Goal: Task Accomplishment & Management: Manage account settings

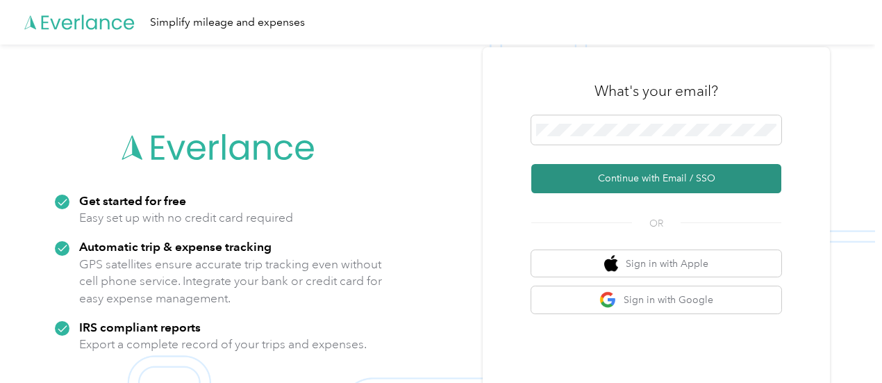
click at [645, 178] on button "Continue with Email / SSO" at bounding box center [656, 178] width 250 height 29
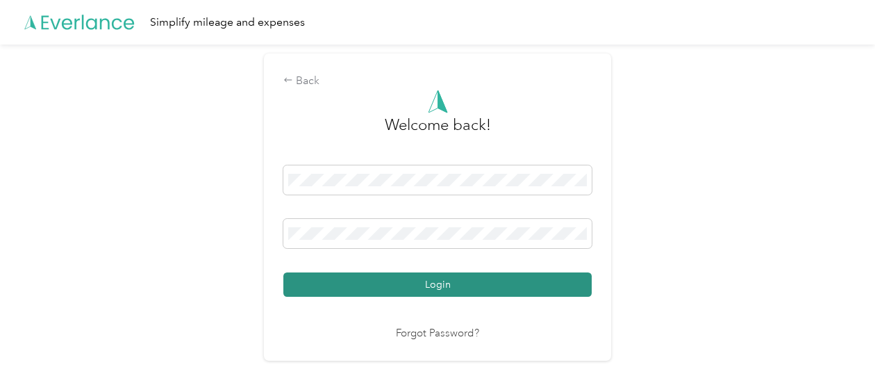
click at [430, 285] on button "Login" at bounding box center [437, 284] width 308 height 24
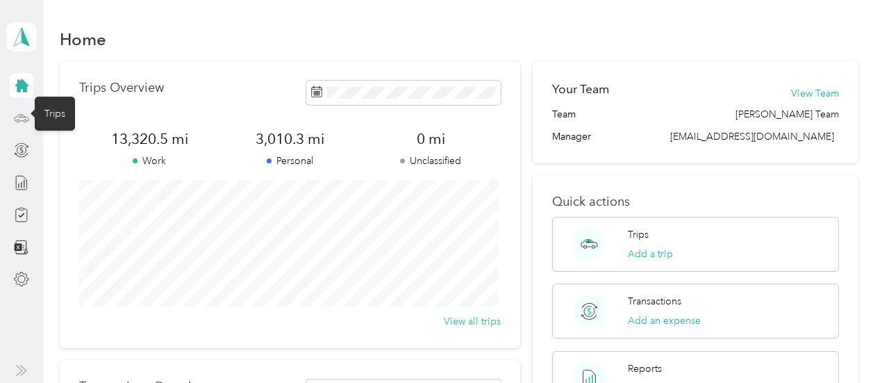
click at [24, 121] on icon at bounding box center [21, 117] width 15 height 15
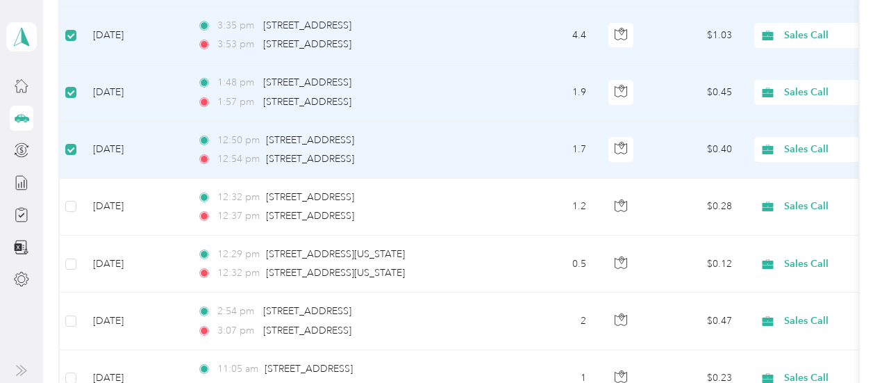
scroll to position [485, 0]
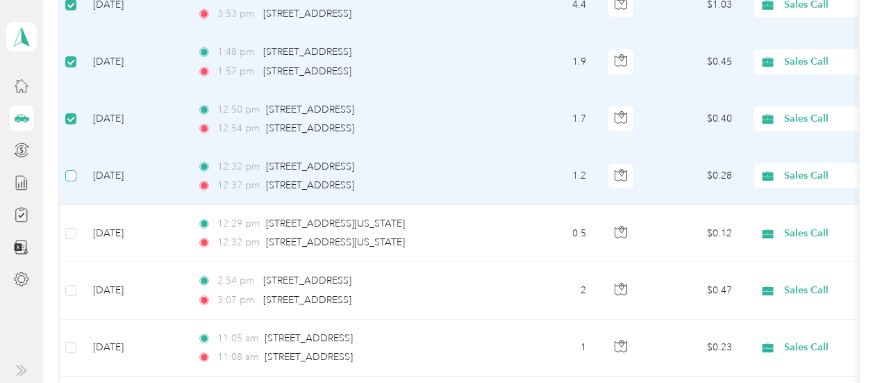
click at [73, 168] on label at bounding box center [70, 175] width 11 height 15
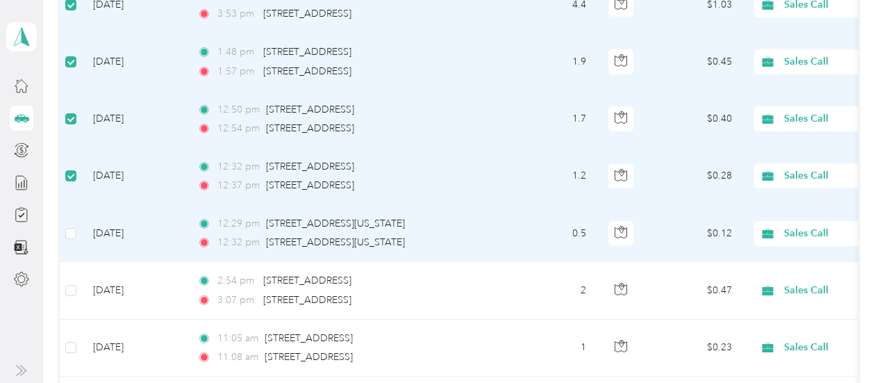
click at [78, 231] on td at bounding box center [71, 233] width 22 height 57
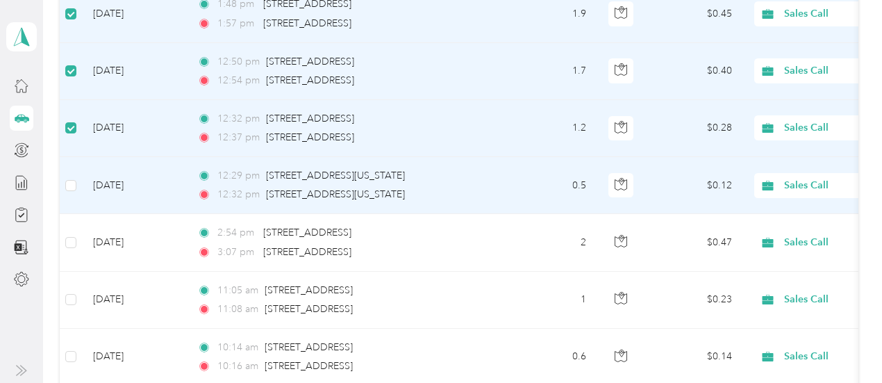
scroll to position [554, 0]
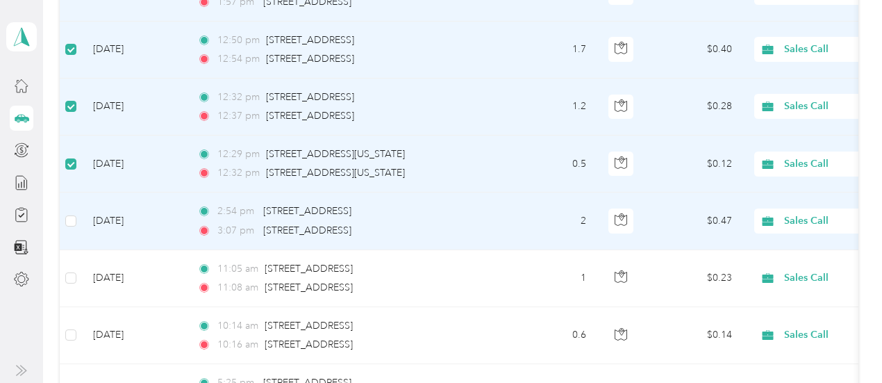
click at [72, 230] on td at bounding box center [71, 220] width 22 height 57
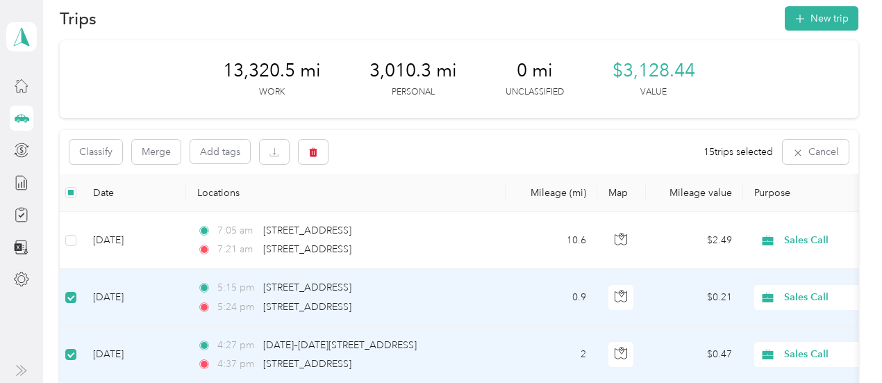
scroll to position [0, 0]
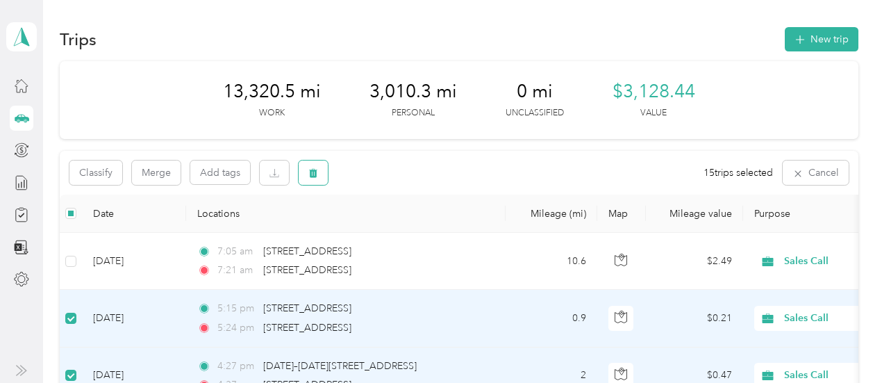
click at [313, 177] on icon "button" at bounding box center [314, 173] width 8 height 9
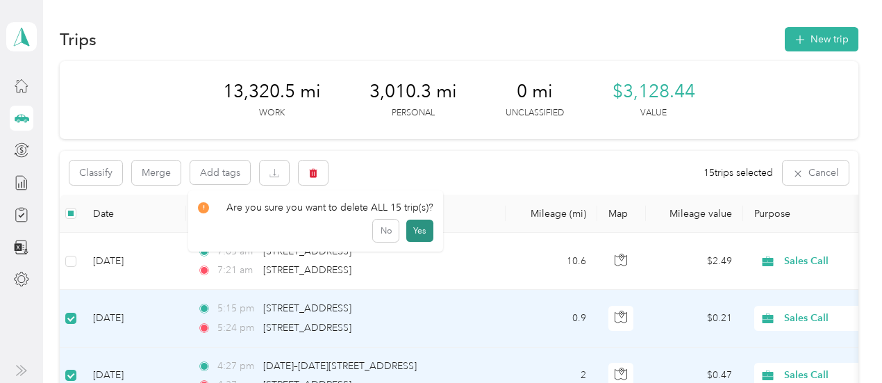
click at [414, 228] on button "Yes" at bounding box center [419, 230] width 27 height 22
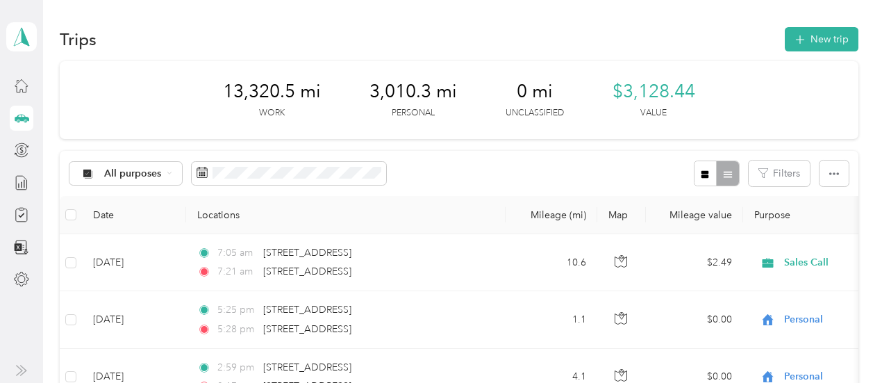
click at [583, 159] on div "All purposes Filters" at bounding box center [459, 173] width 798 height 45
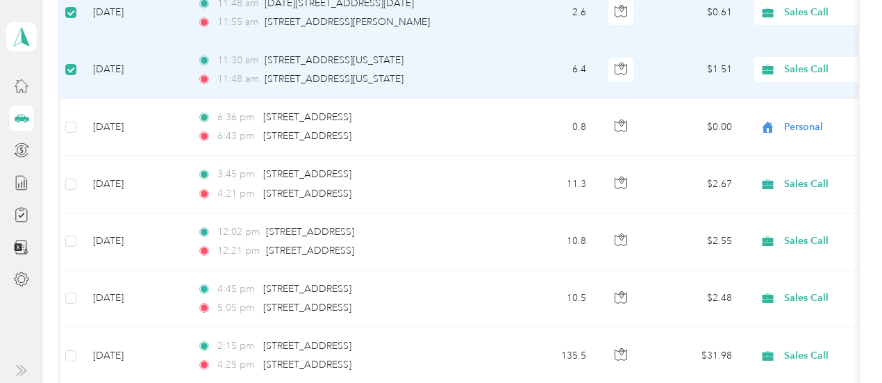
scroll to position [832, 0]
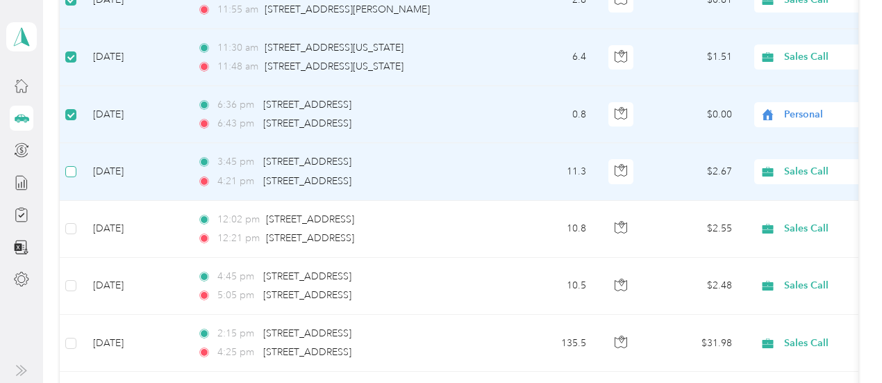
click at [71, 164] on label at bounding box center [70, 171] width 11 height 15
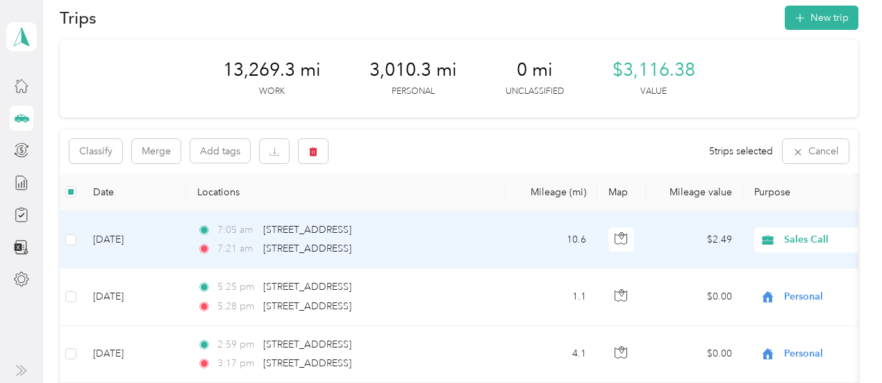
scroll to position [0, 0]
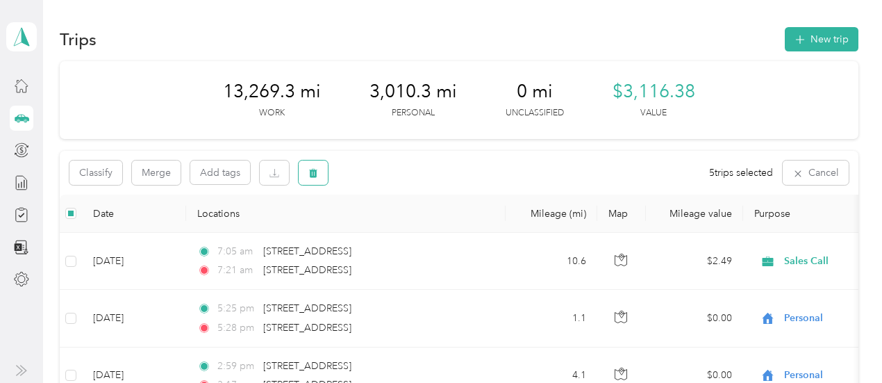
click at [322, 180] on button "button" at bounding box center [313, 172] width 29 height 24
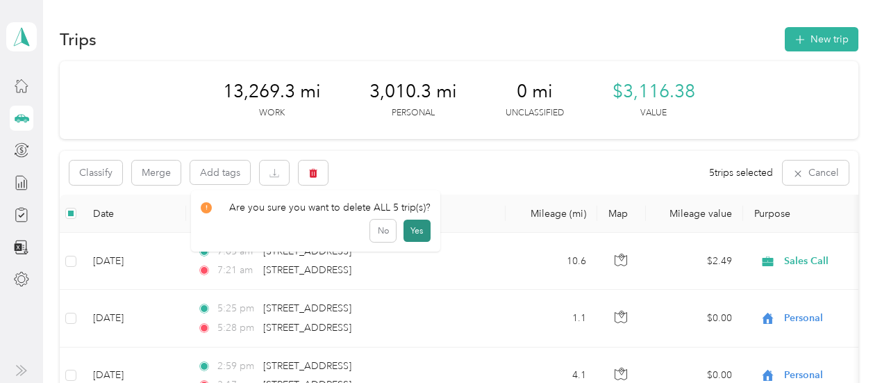
click at [410, 229] on button "Yes" at bounding box center [417, 230] width 27 height 22
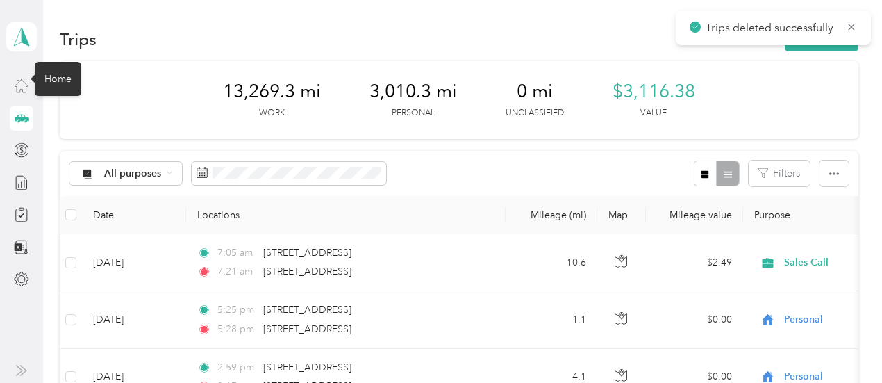
click at [17, 88] on icon at bounding box center [21, 86] width 13 height 13
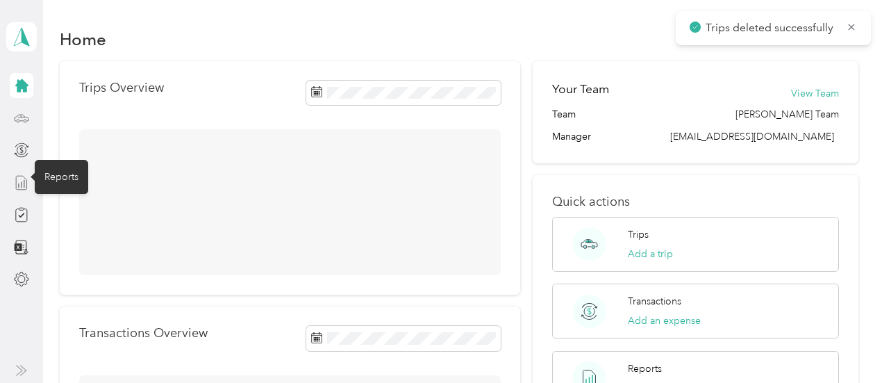
click at [22, 188] on icon at bounding box center [21, 182] width 15 height 15
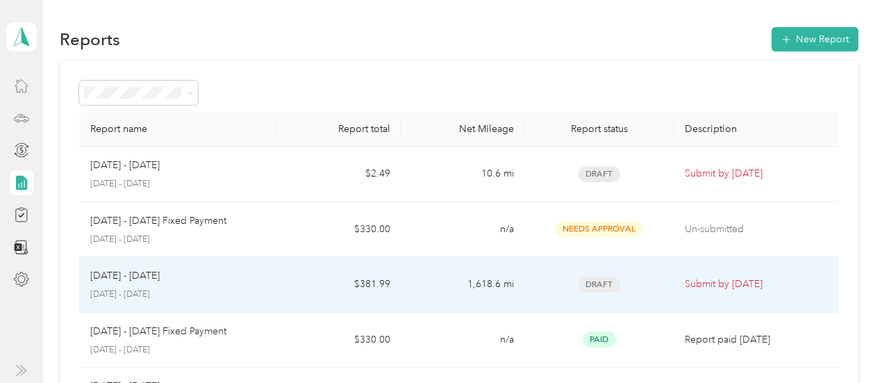
click at [144, 284] on div "[DATE] - [DATE] [DATE] - [DATE]" at bounding box center [178, 284] width 176 height 33
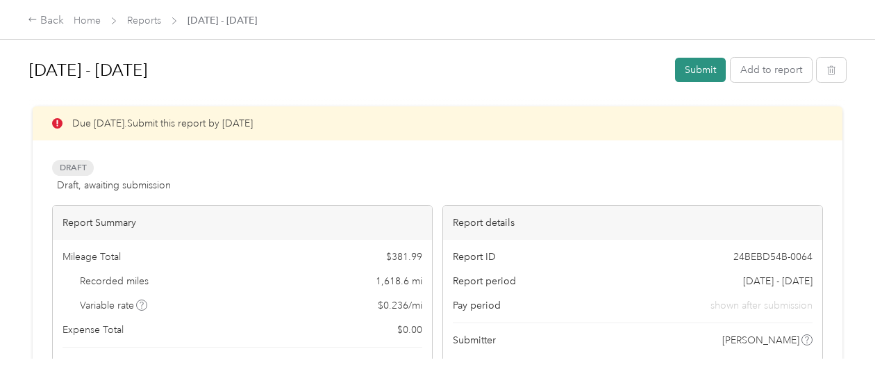
click at [688, 67] on button "Submit" at bounding box center [700, 70] width 51 height 24
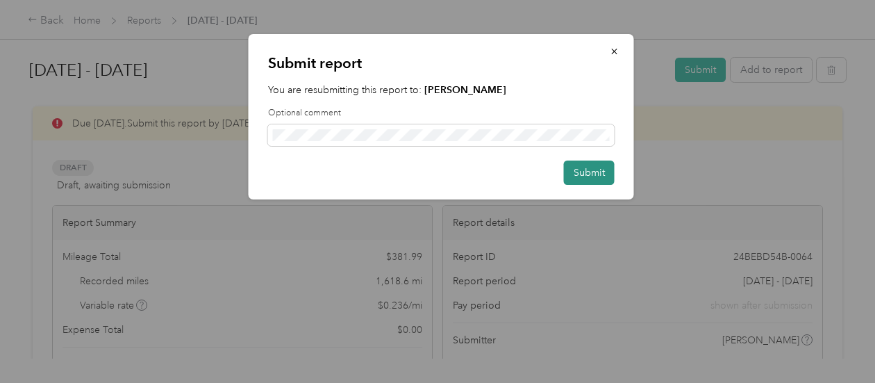
click at [598, 178] on button "Submit" at bounding box center [589, 172] width 51 height 24
